Goal: Check status: Check status

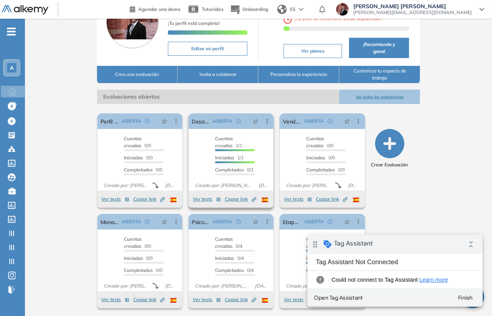
scroll to position [62, 0]
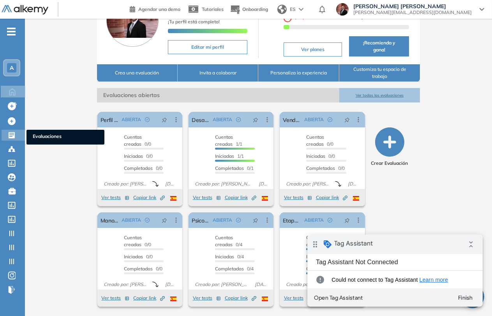
click at [16, 134] on div at bounding box center [12, 134] width 9 height 9
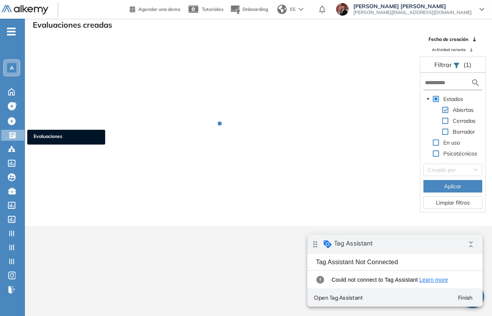
scroll to position [19, 0]
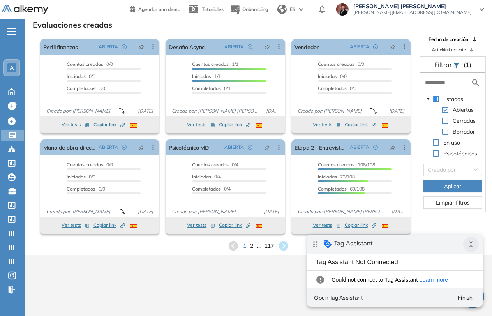
click at [469, 248] on icon "collapse_all" at bounding box center [471, 244] width 16 height 16
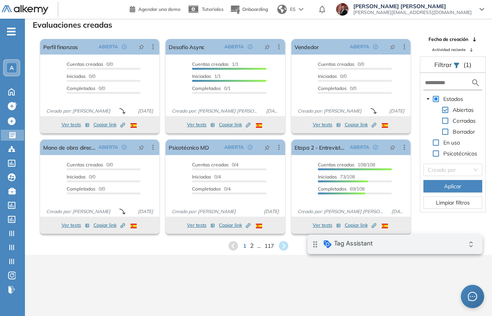
click at [251, 248] on span "2" at bounding box center [252, 245] width 4 height 9
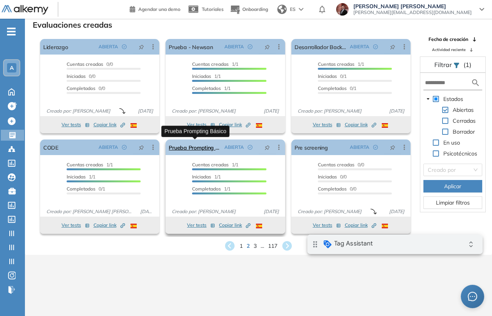
click at [197, 145] on link "Prueba Prompting Básico" at bounding box center [195, 148] width 52 height 16
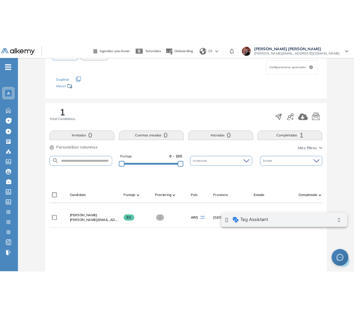
scroll to position [87, 0]
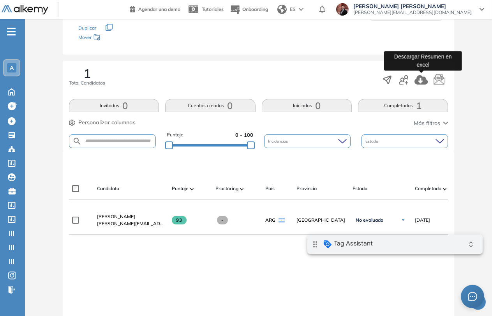
click at [423, 81] on icon "button" at bounding box center [421, 79] width 13 height 9
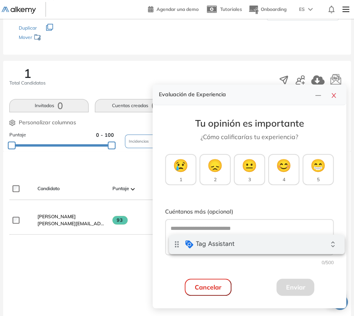
drag, startPoint x: 334, startPoint y: 97, endPoint x: 352, endPoint y: 60, distance: 41.5
click at [333, 95] on icon "close" at bounding box center [333, 95] width 6 height 6
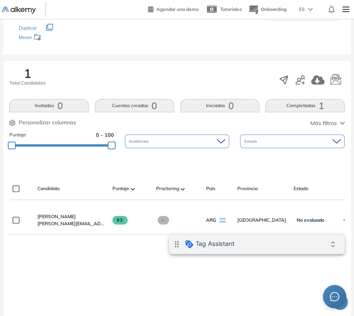
click at [232, 55] on div "Evaluación : Prueba Prompting Básico Abierta Ver evaluación Cerrar evaluación D…" at bounding box center [176, 168] width 347 height 440
